Goal: Task Accomplishment & Management: Complete application form

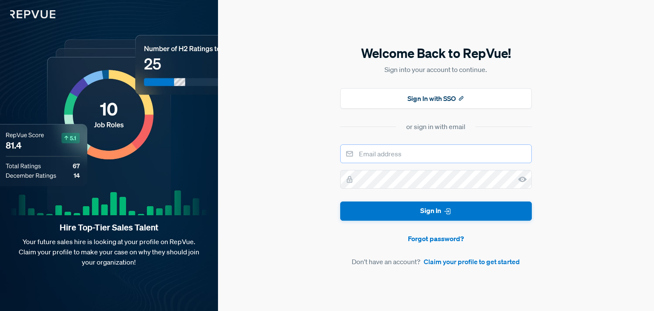
click at [394, 153] on input "email" at bounding box center [436, 153] width 192 height 19
type input "[EMAIL_ADDRESS][DOMAIN_NAME]"
click at [472, 260] on link "Claim your profile to get started" at bounding box center [472, 261] width 96 height 10
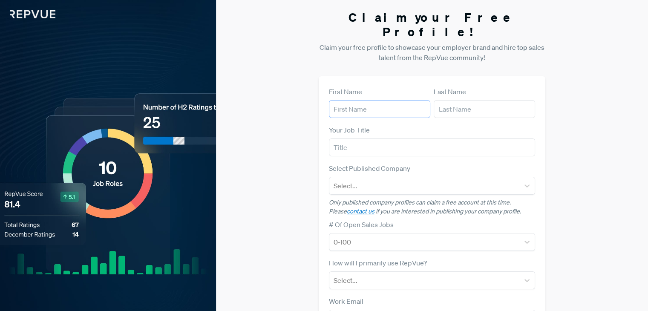
click at [365, 100] on input "text" at bounding box center [379, 109] width 101 height 18
type input "Smart"
type input "Build"
type input "Smart Build"
type input "[EMAIL_ADDRESS][DOMAIN_NAME]"
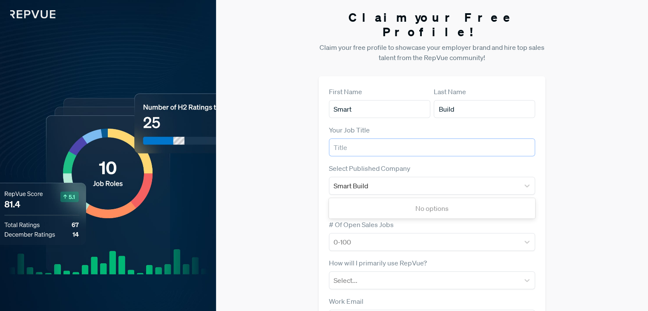
click at [358, 138] on input "text" at bounding box center [432, 147] width 206 height 18
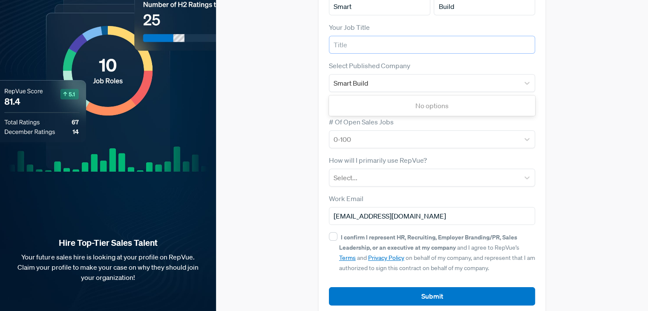
scroll to position [60, 0]
